Goal: Task Accomplishment & Management: Understand process/instructions

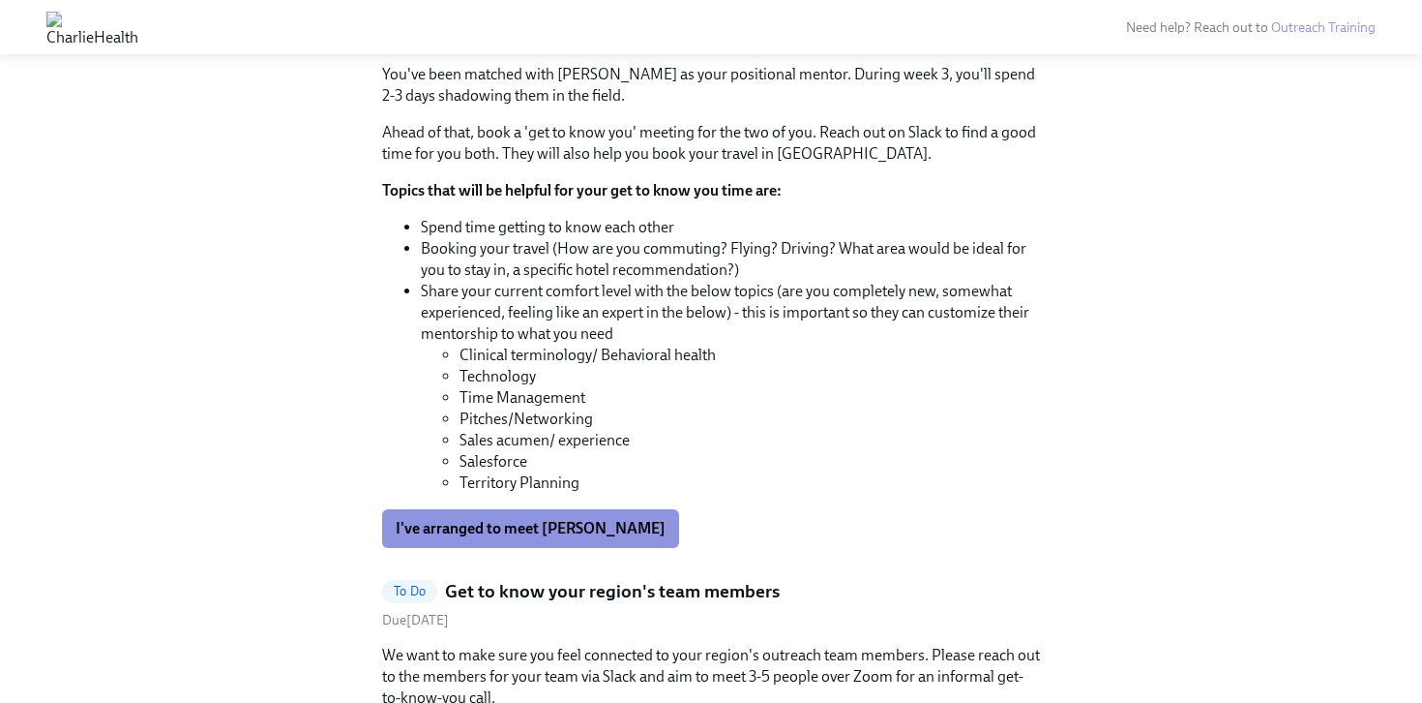
scroll to position [1343, 0]
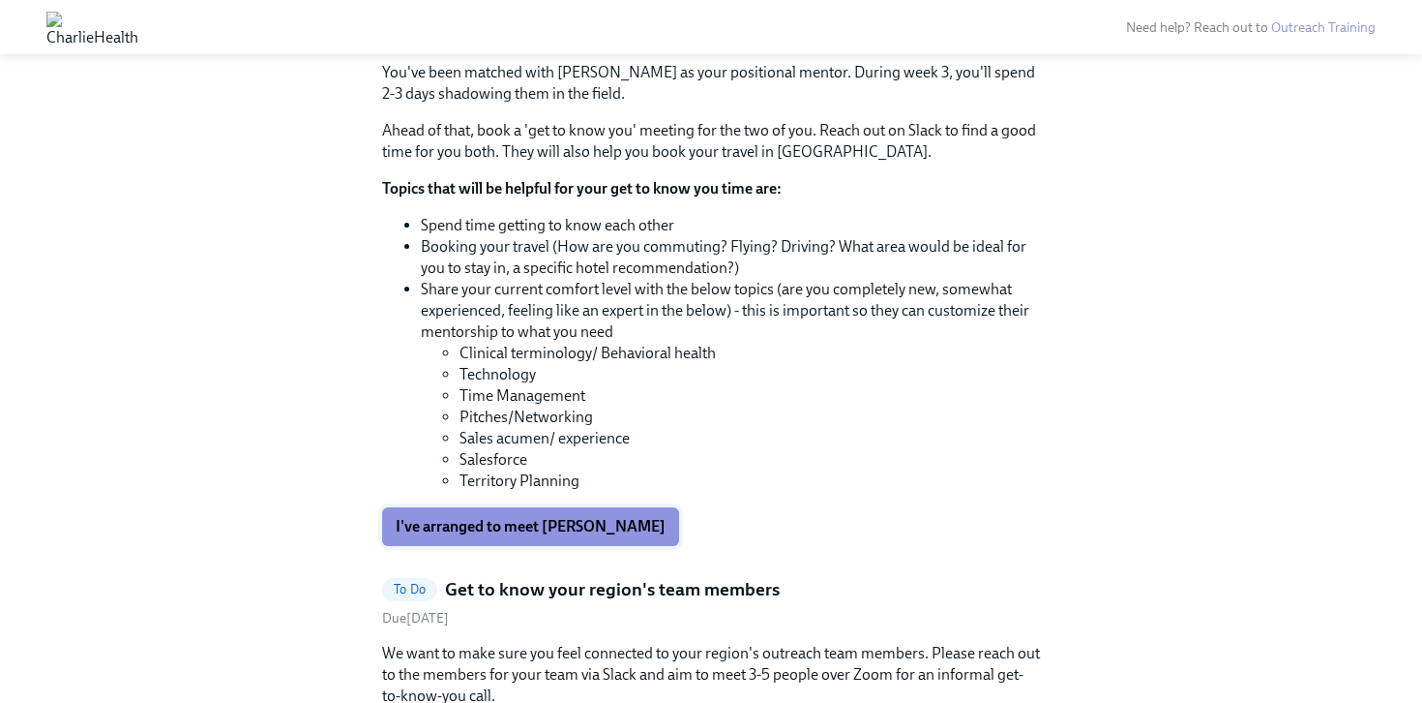
click at [520, 525] on span "I've arranged to meet [PERSON_NAME]" at bounding box center [531, 526] width 270 height 19
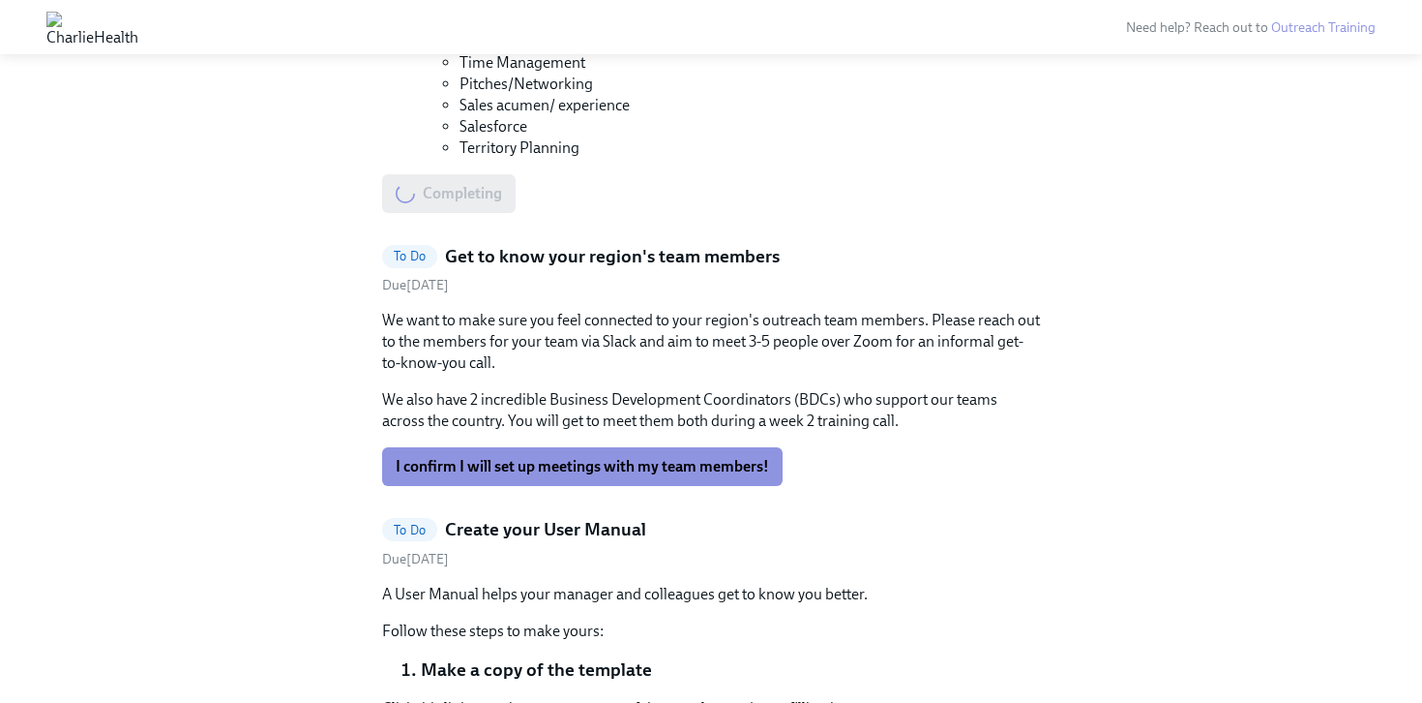
scroll to position [1677, 0]
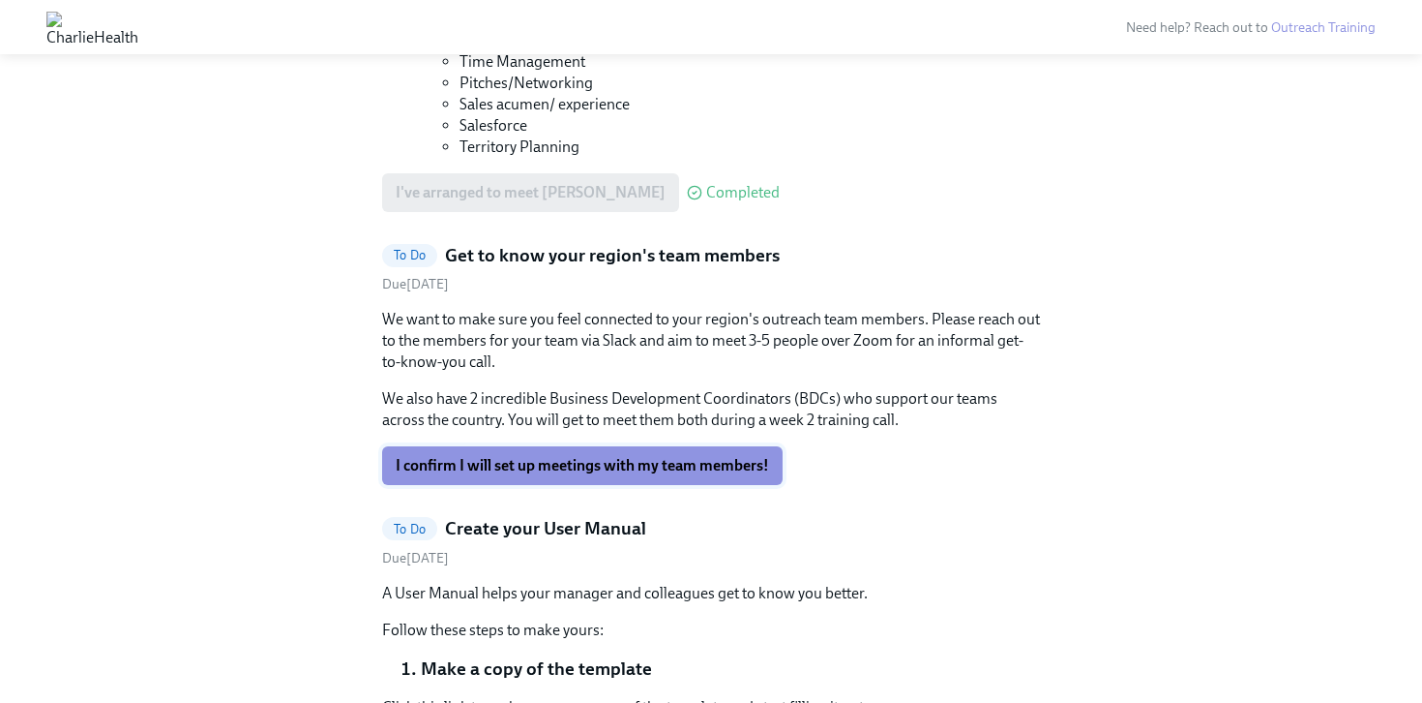
click at [626, 472] on span "I confirm I will set up meetings with my team members!" at bounding box center [583, 465] width 374 height 19
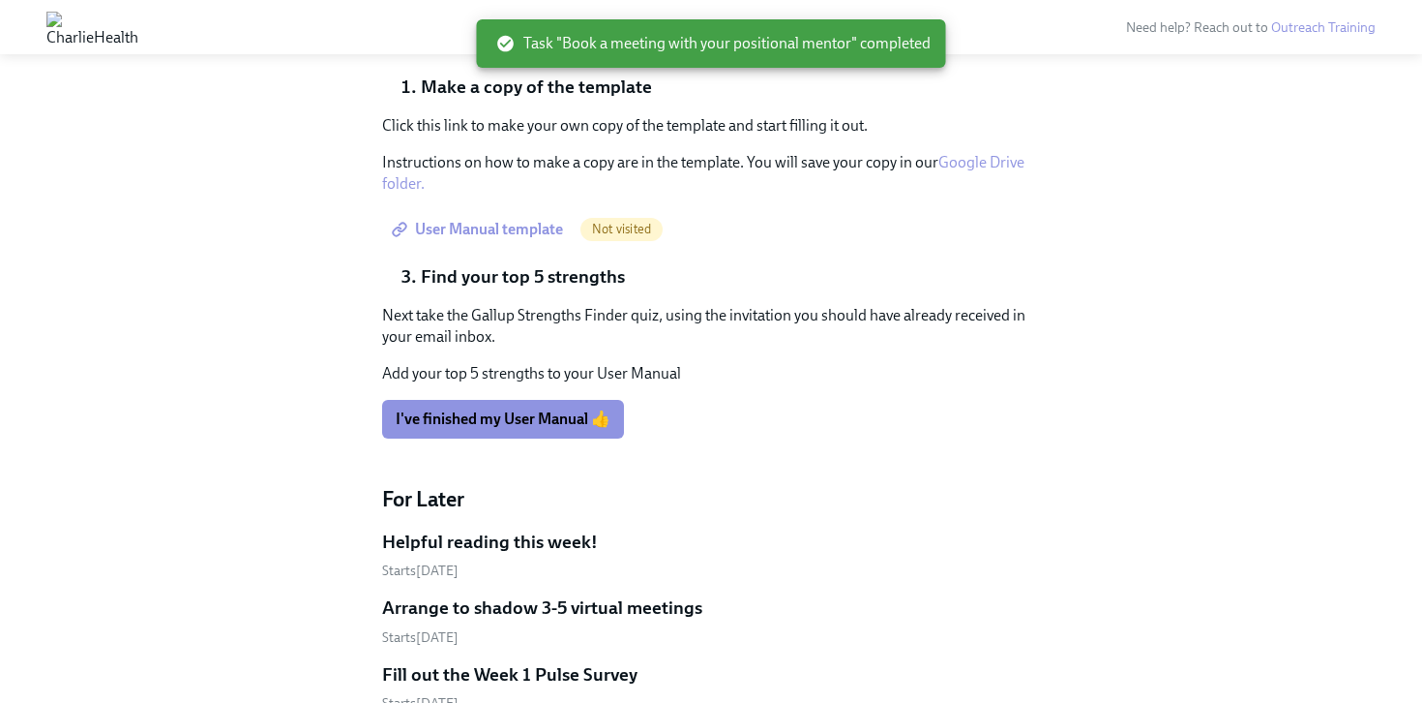
scroll to position [1095, 0]
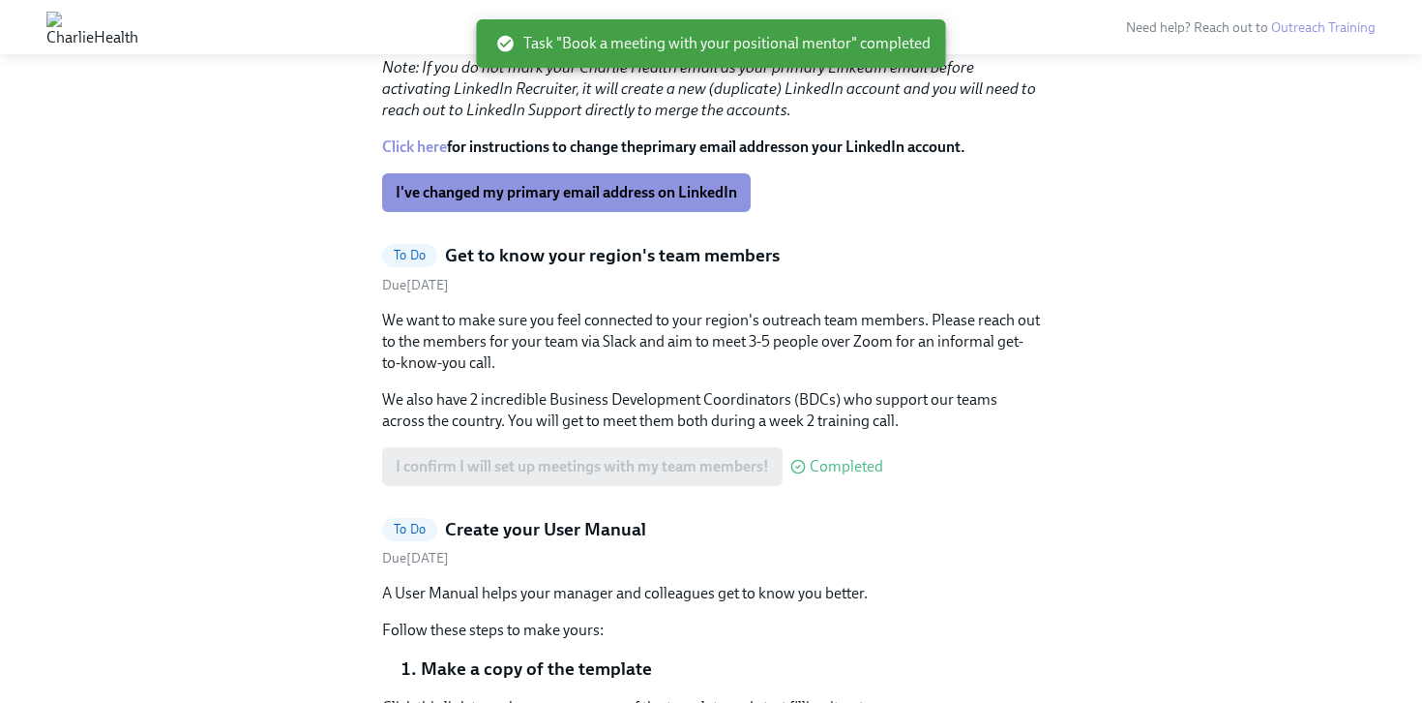
click at [720, 344] on p "We want to make sure you feel connected to your region's outreach team members.…" at bounding box center [711, 342] width 658 height 64
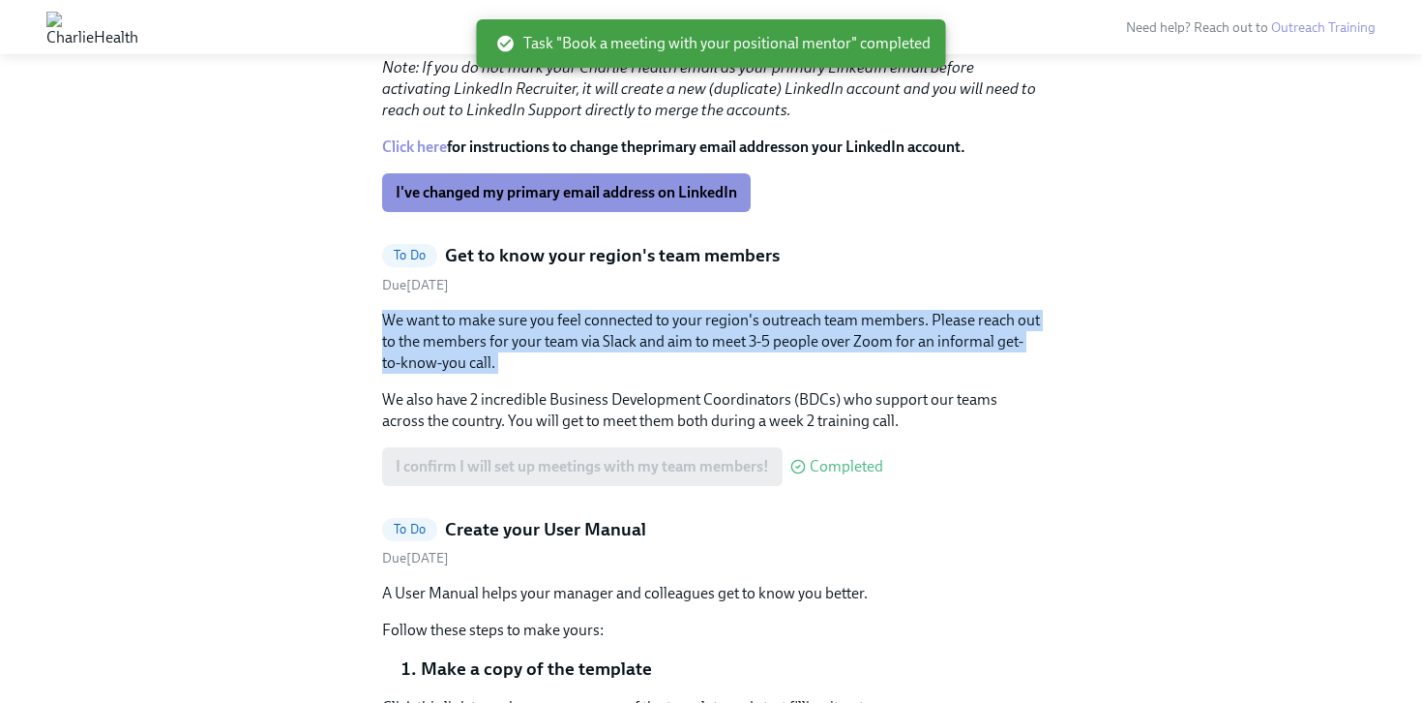
click at [720, 344] on p "We want to make sure you feel connected to your region's outreach team members.…" at bounding box center [711, 342] width 658 height 64
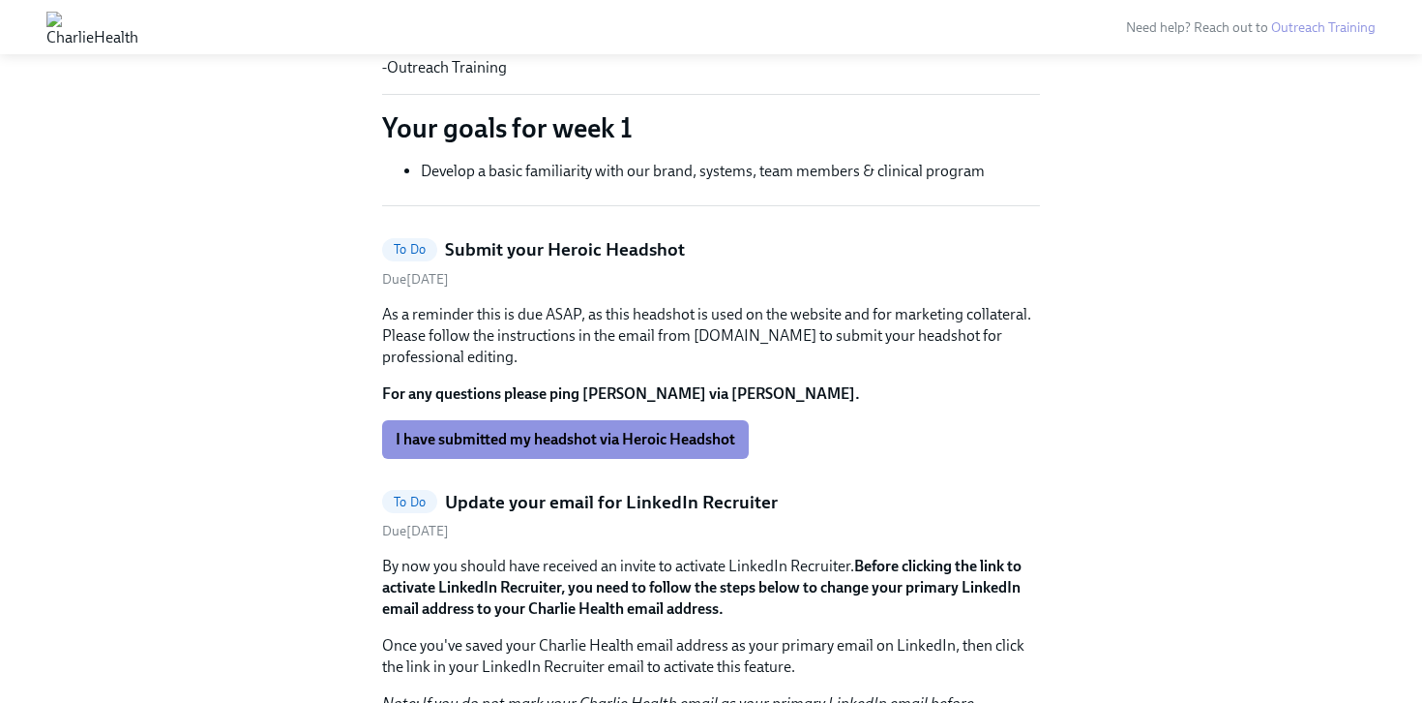
scroll to position [458, 0]
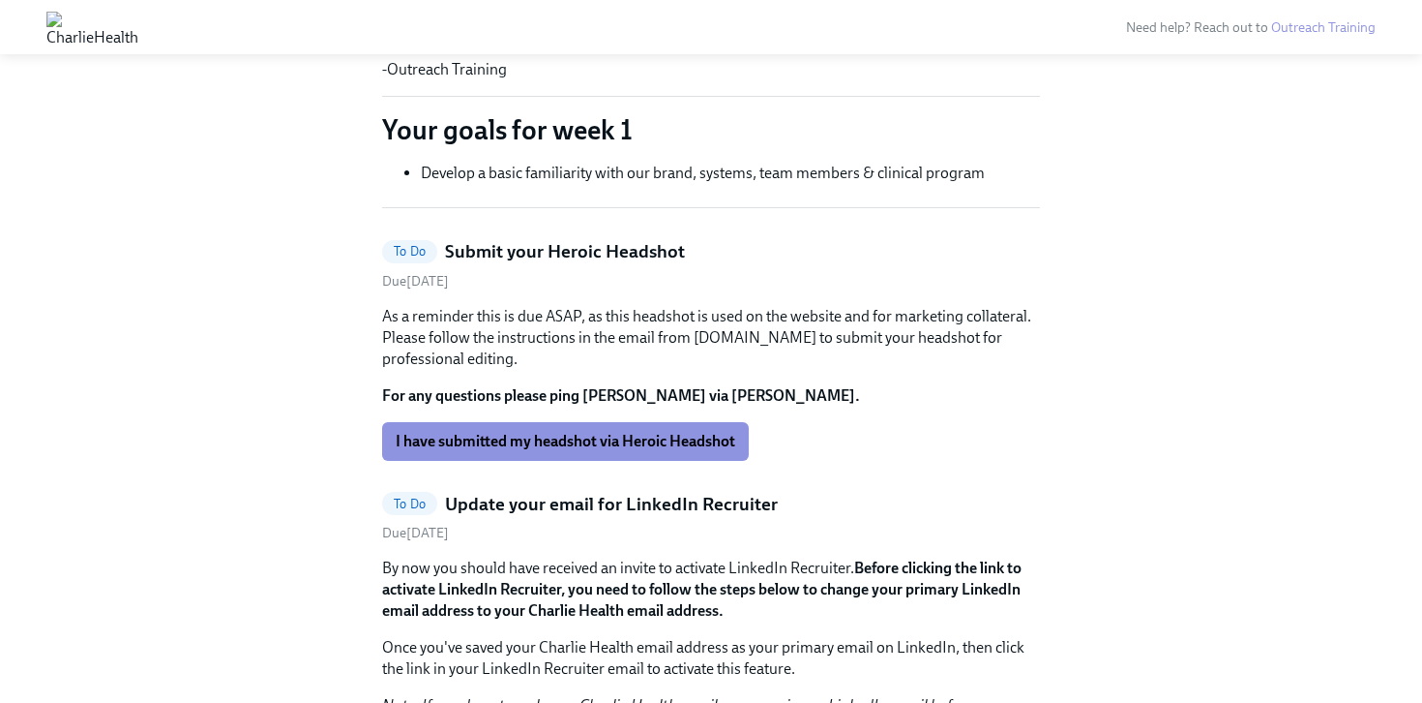
click at [634, 326] on p "As a reminder this is due ASAP, as this headshot is used on the website and for…" at bounding box center [711, 338] width 658 height 64
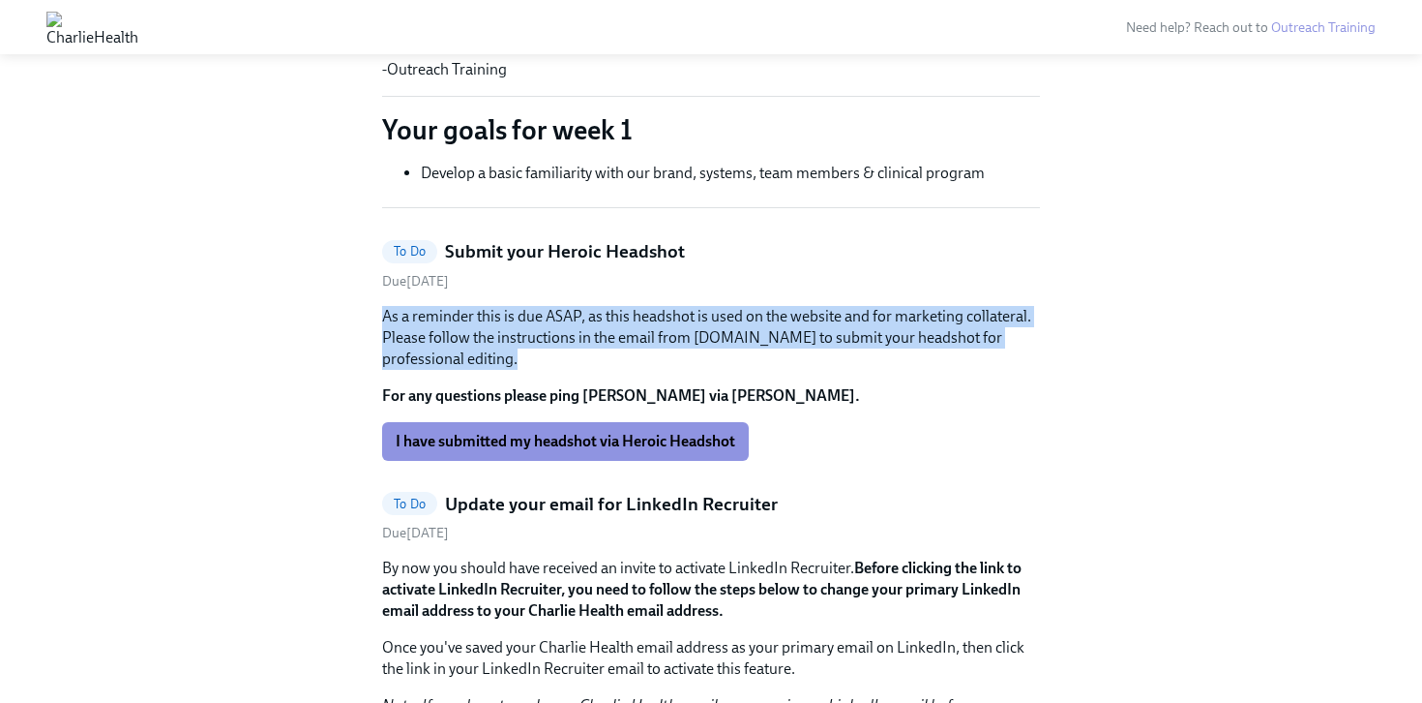
click at [634, 326] on p "As a reminder this is due ASAP, as this headshot is used on the website and for…" at bounding box center [711, 338] width 658 height 64
click at [609, 326] on p "As a reminder this is due ASAP, as this headshot is used on the website and for…" at bounding box center [711, 338] width 658 height 64
